Goal: Navigation & Orientation: Go to known website

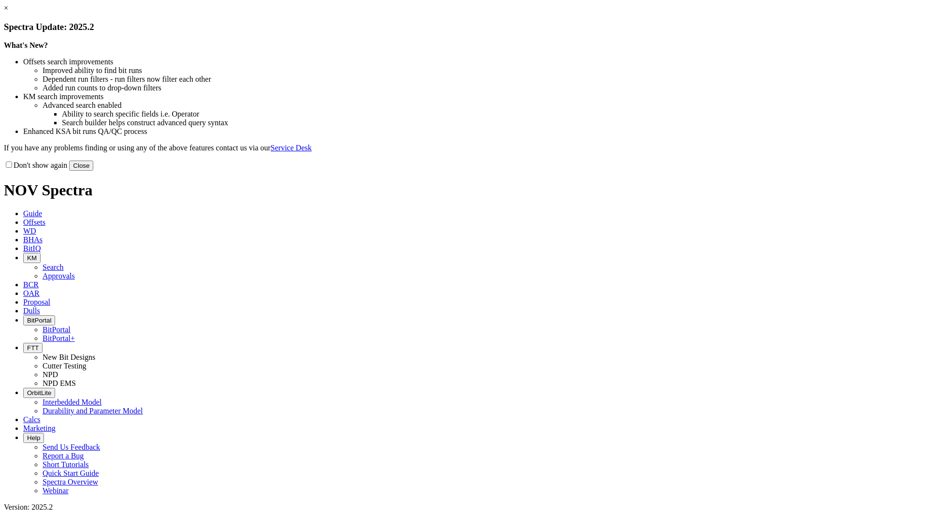
drag, startPoint x: 660, startPoint y: 259, endPoint x: 656, endPoint y: 253, distance: 7.4
click at [93, 171] on button "Close" at bounding box center [81, 165] width 24 height 10
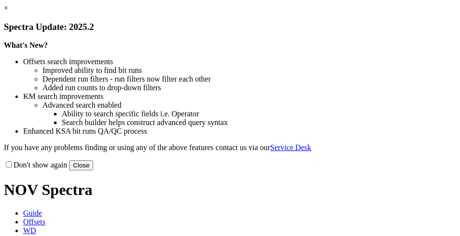
click at [8, 12] on link "×" at bounding box center [6, 8] width 4 height 8
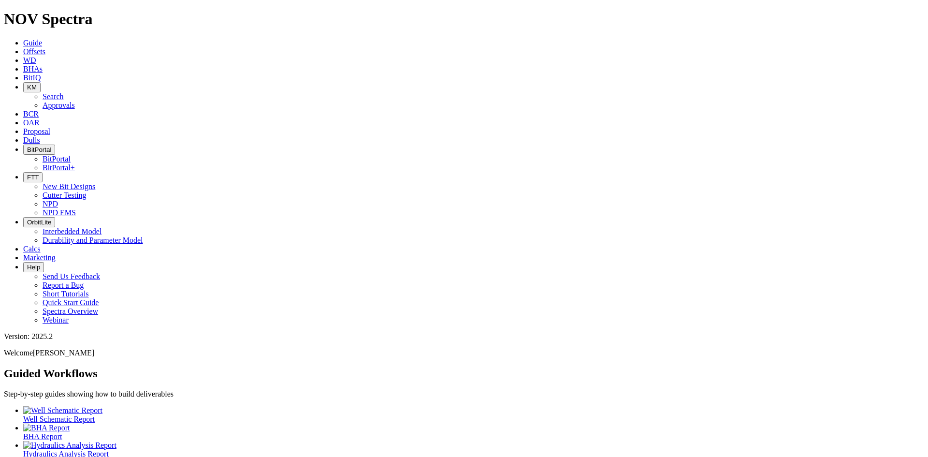
click at [55, 144] on button "BitPortal" at bounding box center [39, 149] width 32 height 10
click at [71, 155] on link "BitPortal" at bounding box center [57, 159] width 28 height 8
